Goal: Transaction & Acquisition: Purchase product/service

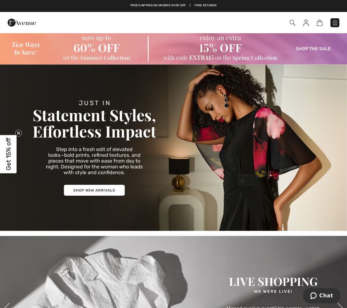
click at [306, 25] on img at bounding box center [306, 23] width 6 height 7
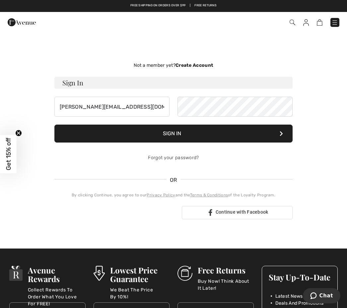
click at [174, 133] on button "Sign In" at bounding box center [173, 133] width 238 height 18
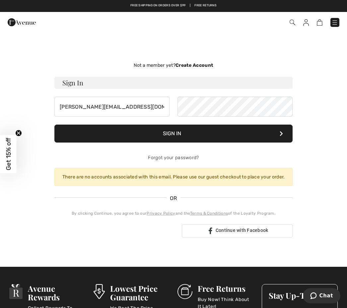
click at [208, 133] on button "Sign In" at bounding box center [173, 133] width 238 height 18
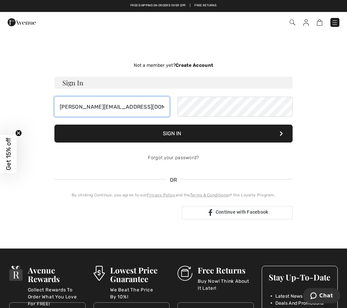
click at [161, 106] on input "kathie@magnaserviceagency.com" at bounding box center [111, 107] width 115 height 20
click at [285, 135] on button "Sign In" at bounding box center [173, 133] width 238 height 18
click at [163, 108] on input "kathie@magnaserviceagency.com" at bounding box center [111, 107] width 115 height 20
type input "kathie@m"
type input "kathleen.bowman1122@outlook.com"
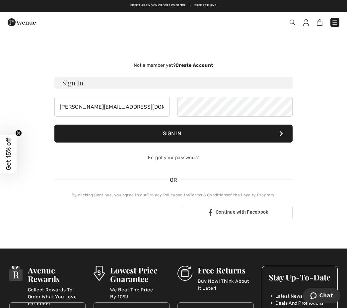
click at [174, 140] on button "Sign In" at bounding box center [173, 133] width 238 height 18
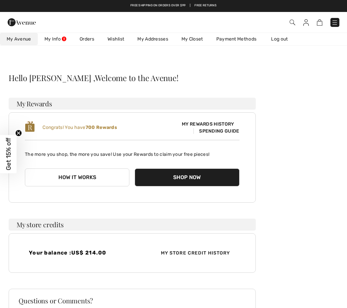
click at [79, 177] on button "How it works" at bounding box center [77, 177] width 105 height 18
click at [99, 181] on button "How it works" at bounding box center [77, 177] width 105 height 18
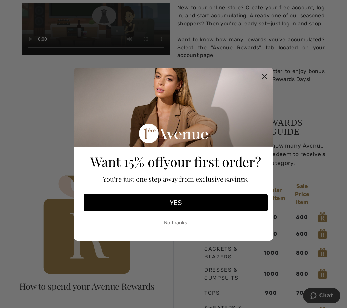
scroll to position [279, 0]
click at [182, 229] on button "No thanks" at bounding box center [176, 222] width 184 height 17
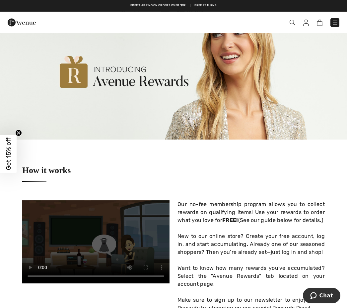
scroll to position [0, 0]
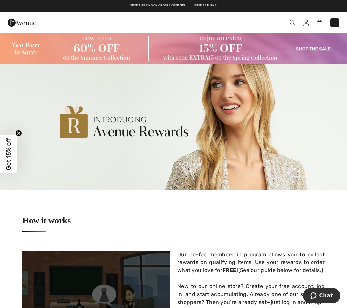
click at [310, 55] on img at bounding box center [173, 49] width 347 height 32
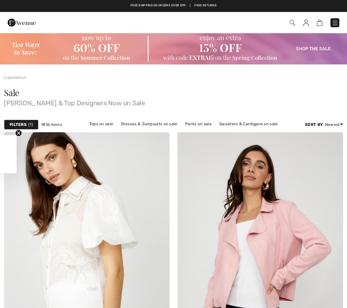
checkbox input "true"
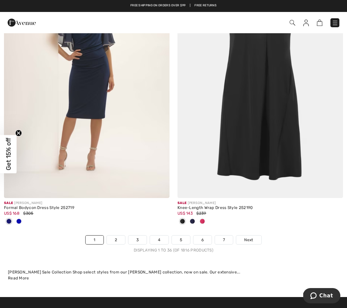
scroll to position [5024, 0]
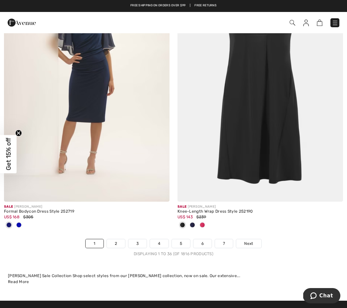
click at [249, 242] on link "Next" at bounding box center [248, 243] width 25 height 9
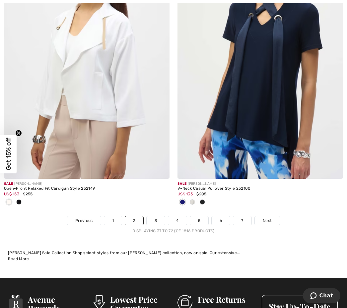
scroll to position [5159, 0]
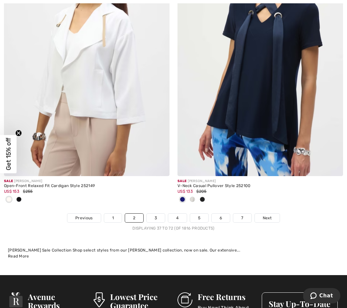
click at [273, 213] on link "Next" at bounding box center [267, 217] width 25 height 9
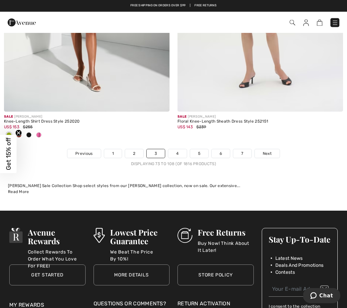
scroll to position [5180, 0]
click at [273, 149] on link "Next" at bounding box center [267, 153] width 25 height 9
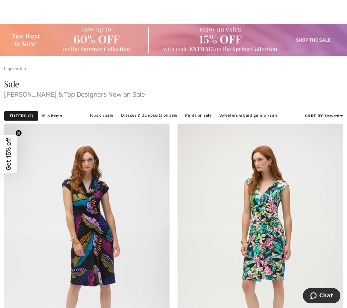
scroll to position [10, 0]
